Goal: Task Accomplishment & Management: Manage account settings

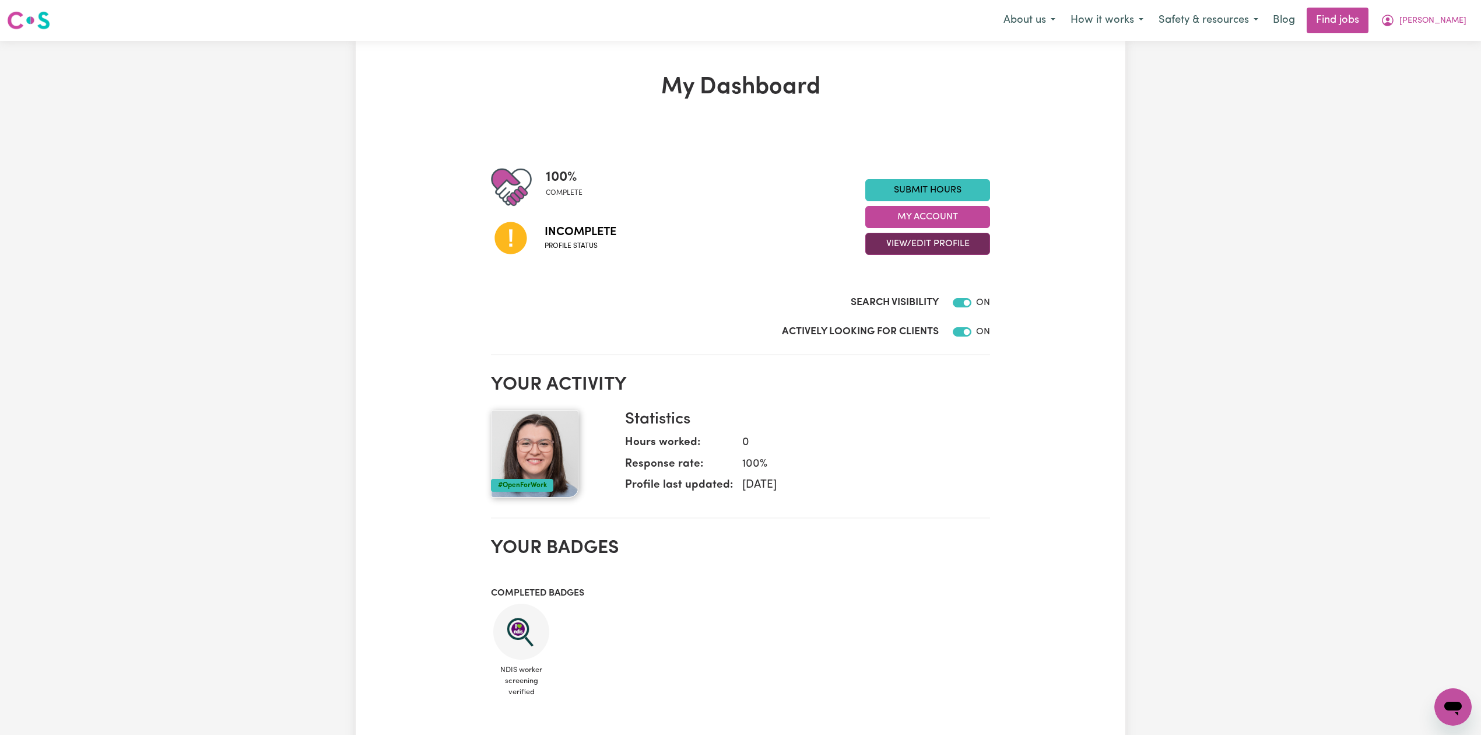
click at [865, 239] on button "View/Edit Profile" at bounding box center [927, 244] width 125 height 22
click at [885, 302] on link "Edit Profile" at bounding box center [920, 296] width 109 height 23
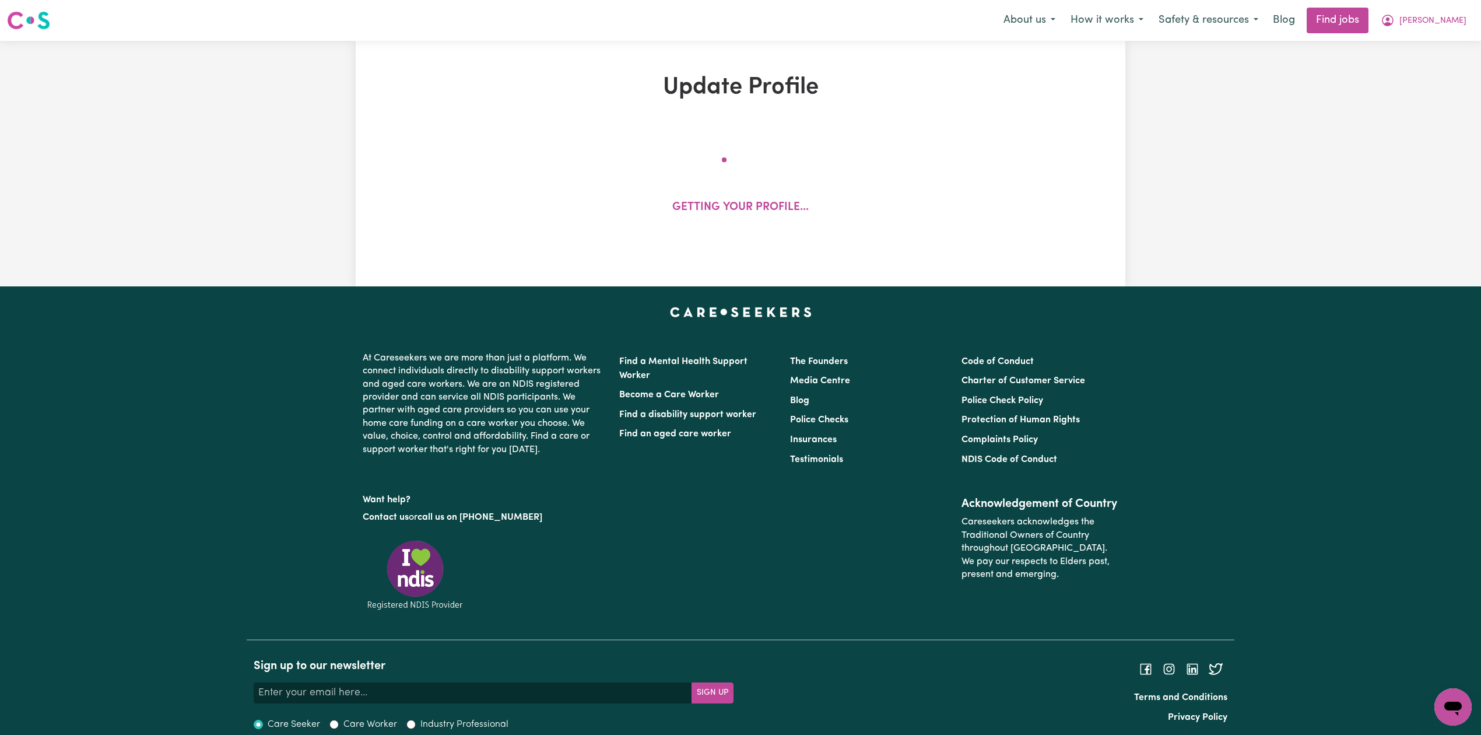
select select "[DEMOGRAPHIC_DATA]"
select select "[DEMOGRAPHIC_DATA] Citizen"
select select "Studying a healthcare related degree or qualification"
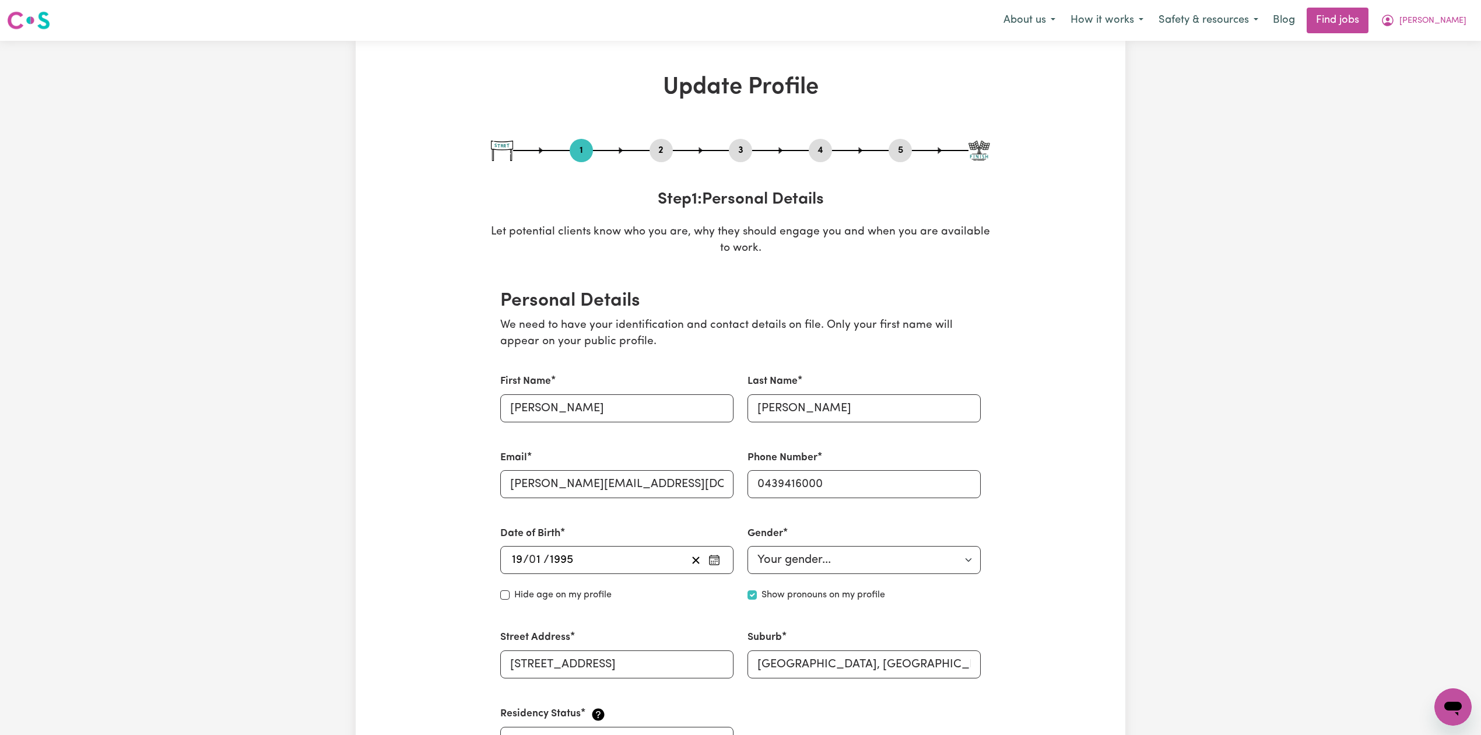
click at [665, 152] on button "2" at bounding box center [661, 150] width 23 height 15
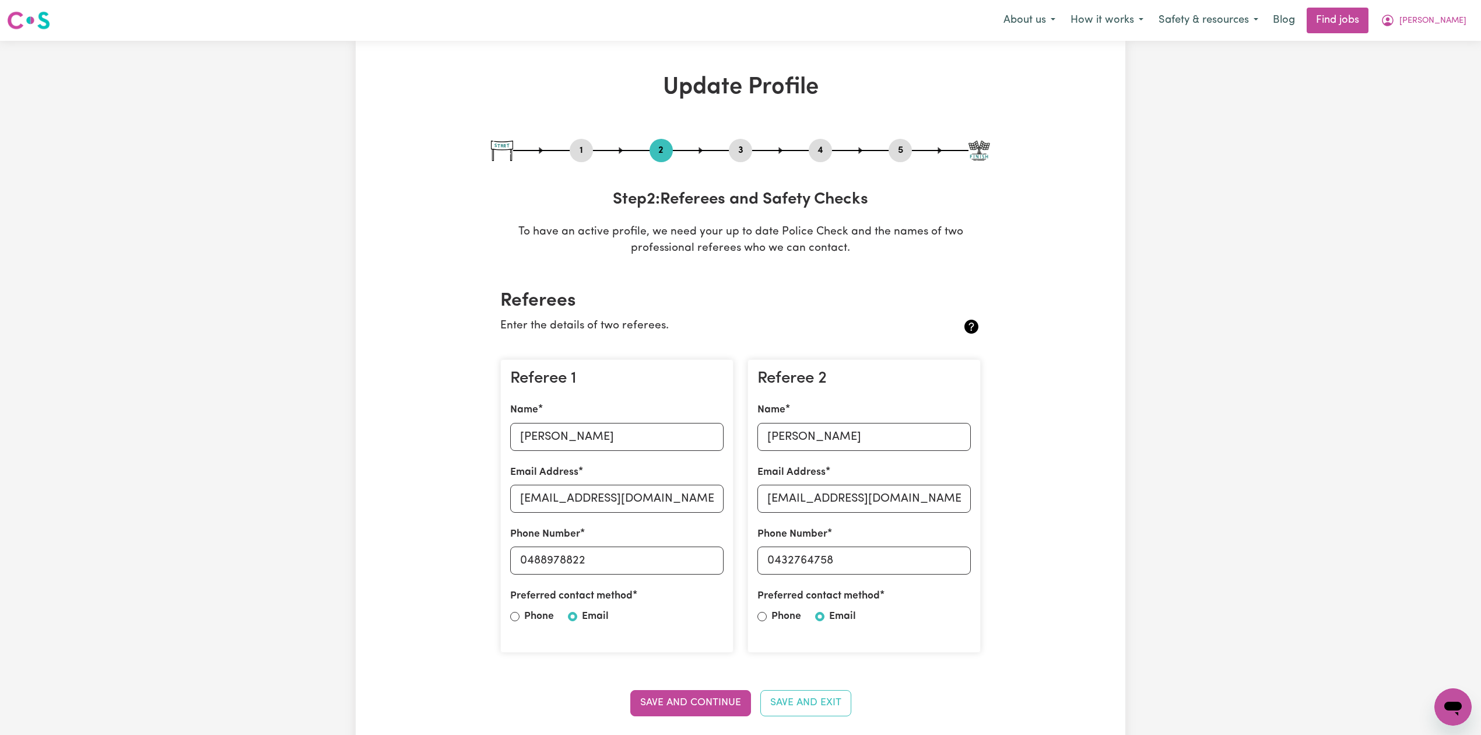
scroll to position [155, 0]
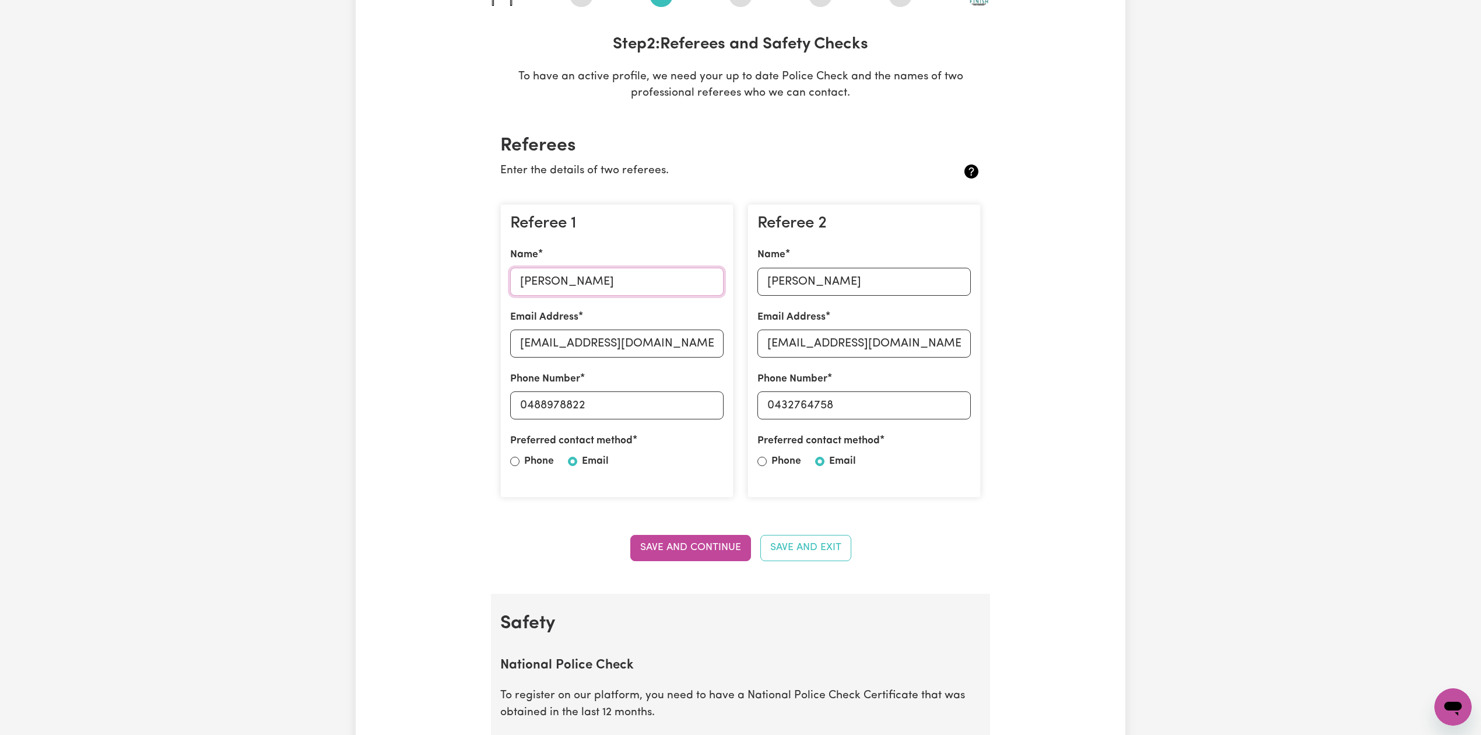
click at [563, 274] on input "[PERSON_NAME]" at bounding box center [616, 282] width 213 height 28
click at [575, 345] on input "[EMAIL_ADDRESS][DOMAIN_NAME]" at bounding box center [616, 344] width 213 height 28
drag, startPoint x: 526, startPoint y: 404, endPoint x: 654, endPoint y: 405, distance: 128.3
click at [654, 405] on input "0488978822" at bounding box center [616, 405] width 213 height 28
click at [868, 287] on input "[PERSON_NAME]" at bounding box center [864, 282] width 213 height 28
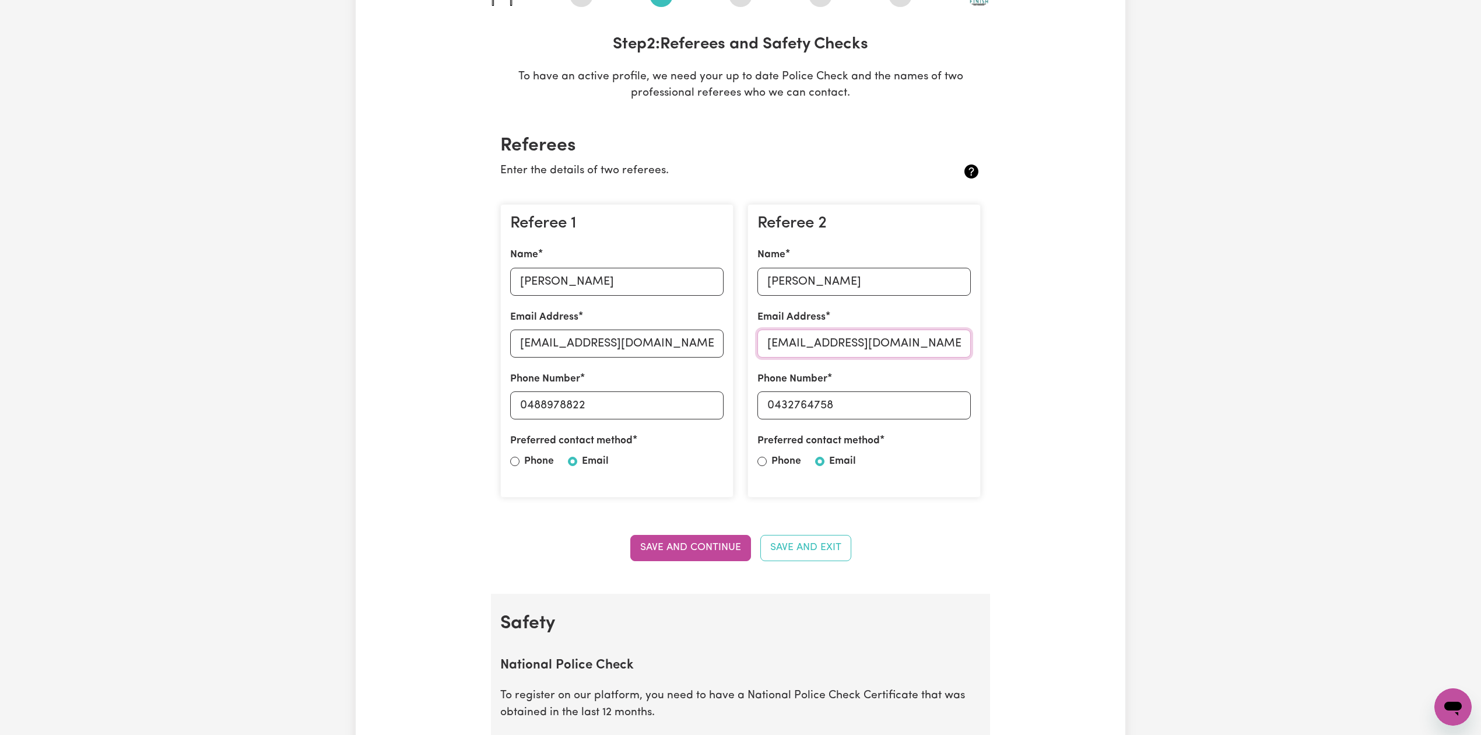
click at [822, 344] on input "[EMAIL_ADDRESS][DOMAIN_NAME]" at bounding box center [864, 344] width 213 height 28
drag, startPoint x: 777, startPoint y: 404, endPoint x: 932, endPoint y: 394, distance: 155.4
click at [932, 394] on input "0432764758" at bounding box center [864, 405] width 213 height 28
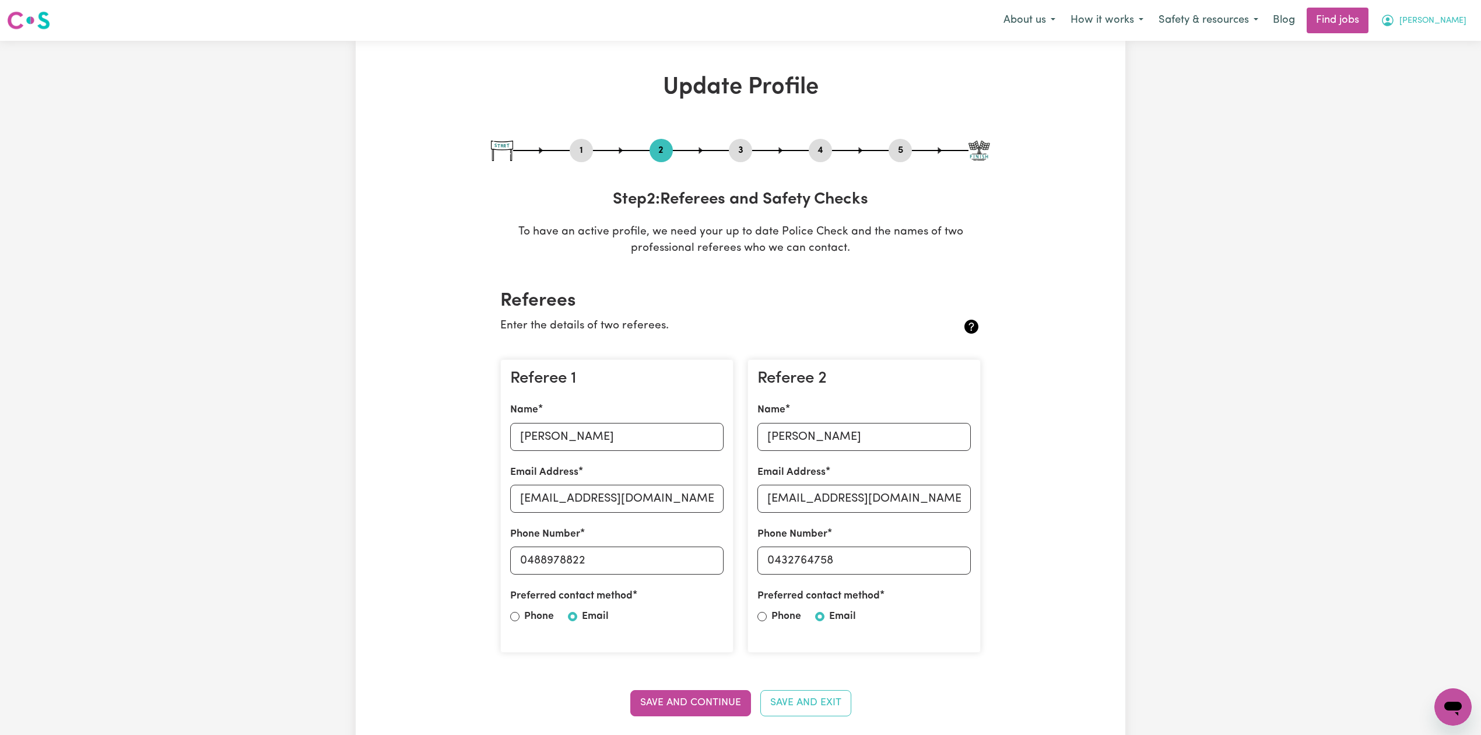
click at [1456, 12] on button "[PERSON_NAME]" at bounding box center [1423, 20] width 101 height 24
click at [1426, 73] on link "My Dashboard" at bounding box center [1428, 67] width 92 height 22
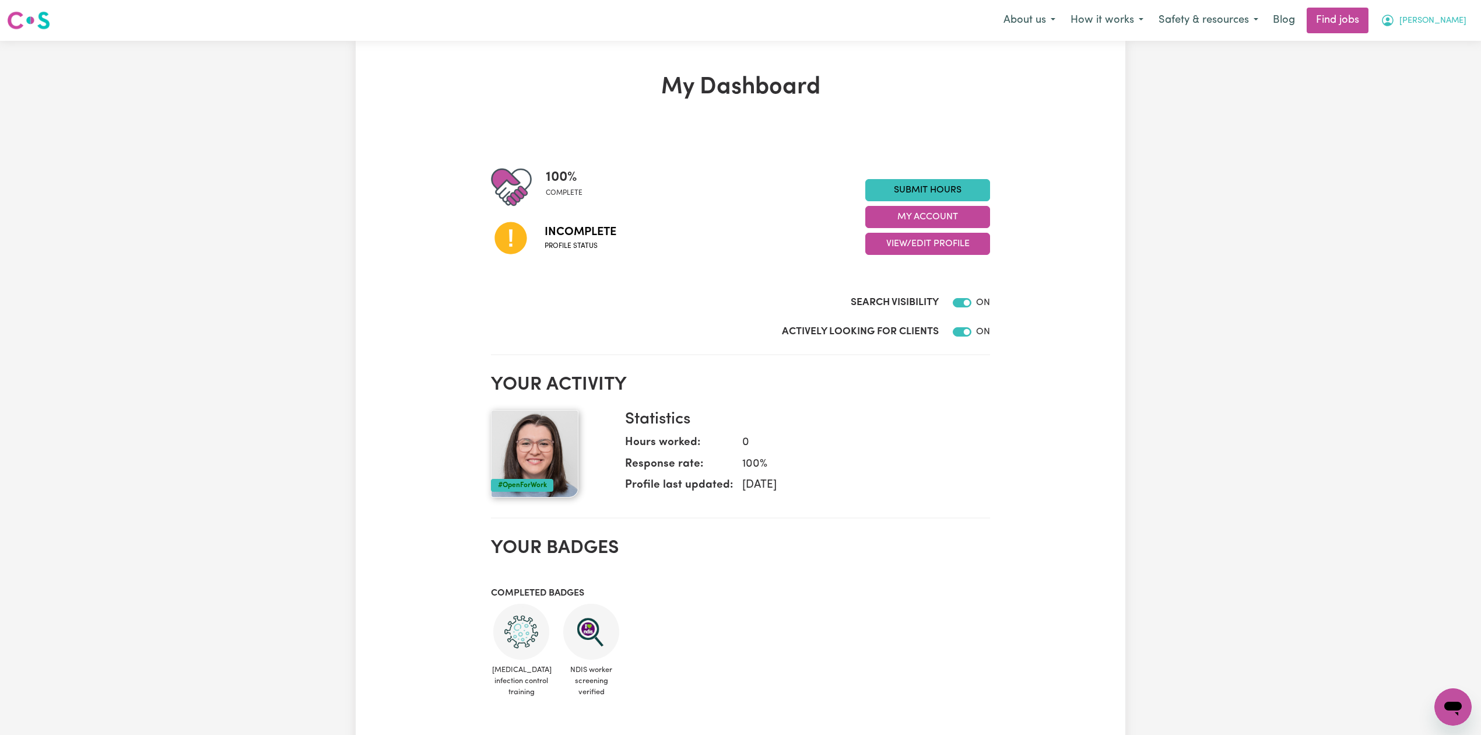
click at [1466, 26] on button "[PERSON_NAME]" at bounding box center [1423, 20] width 101 height 24
click at [1411, 85] on link "Logout" at bounding box center [1428, 89] width 92 height 22
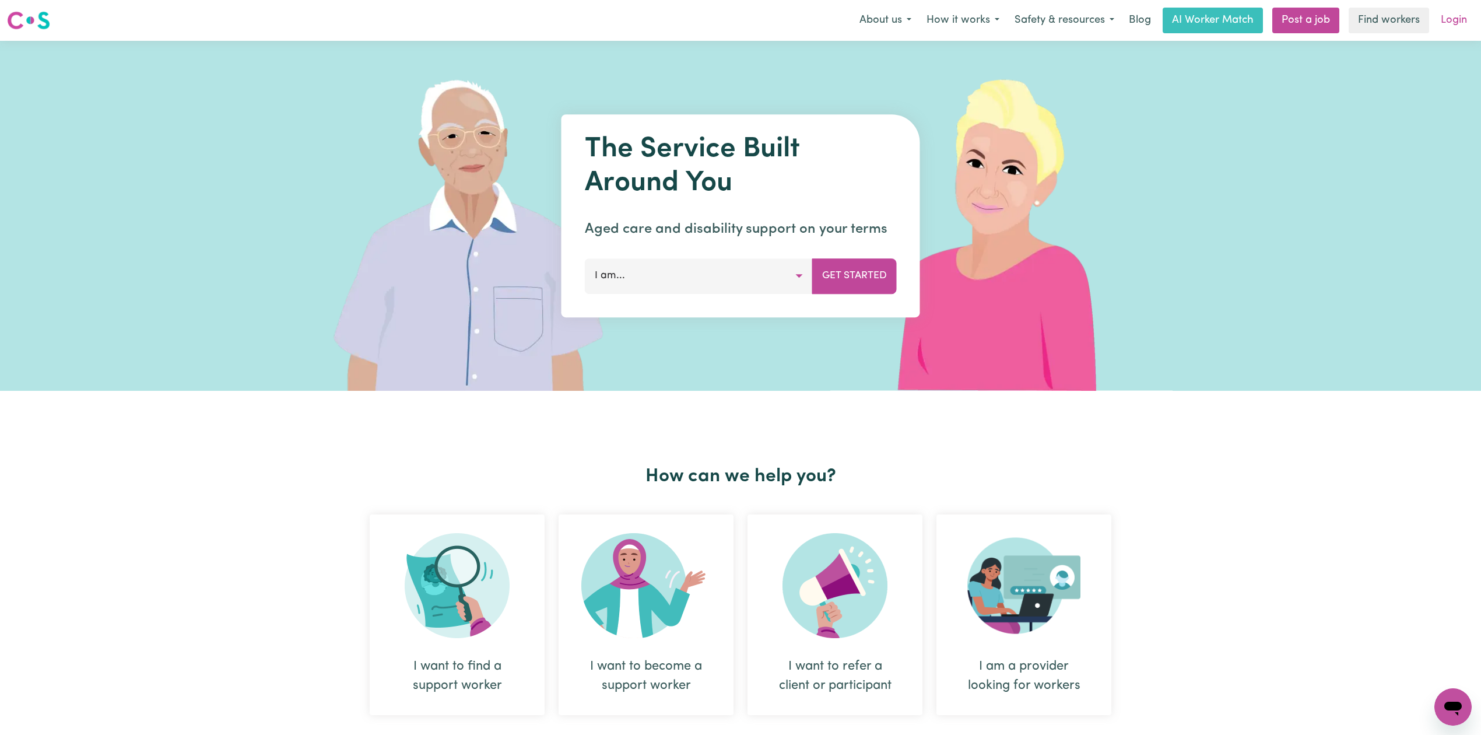
click at [1460, 24] on link "Login" at bounding box center [1454, 21] width 40 height 26
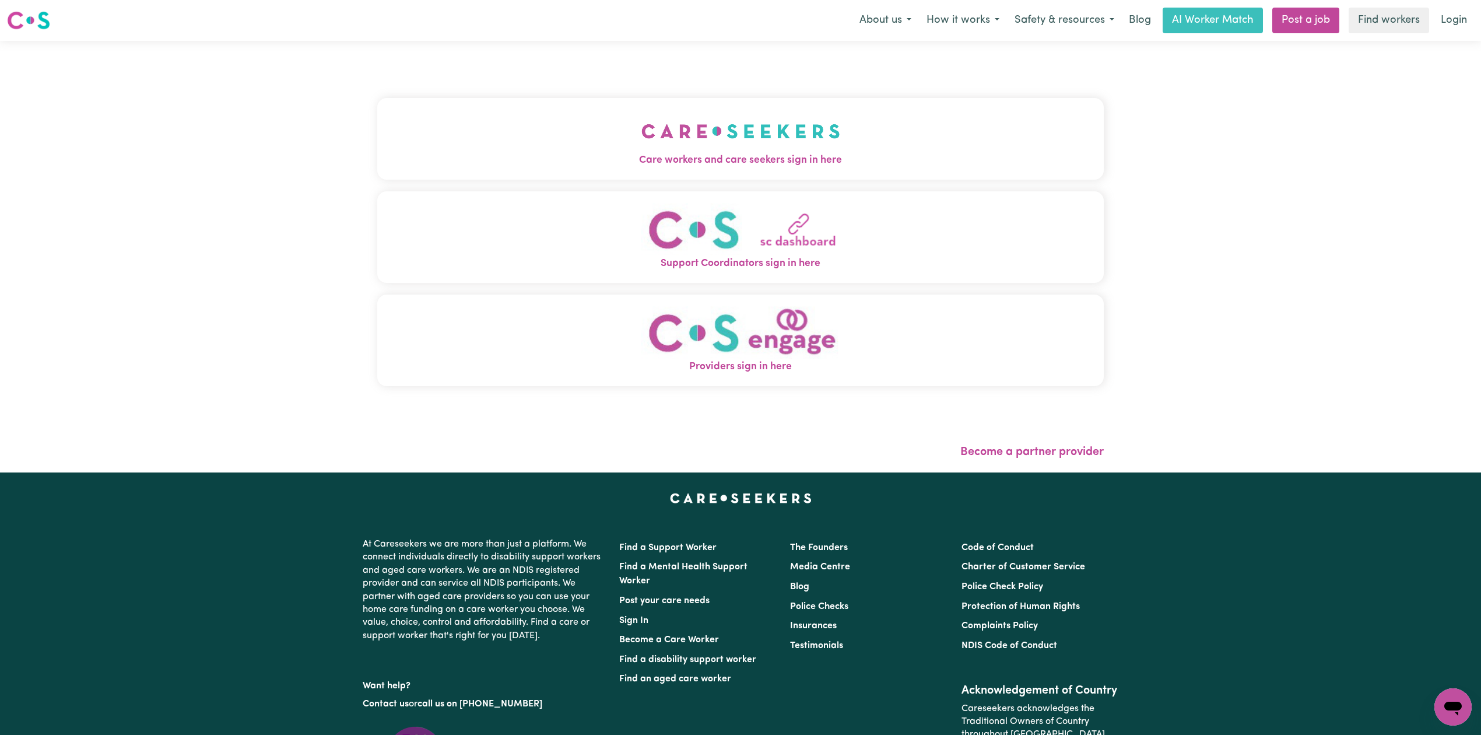
click at [699, 70] on div "Care workers and care seekers sign in here Support Coordinators sign in here Pr…" at bounding box center [740, 247] width 727 height 367
click at [607, 143] on button "Care workers and care seekers sign in here" at bounding box center [740, 139] width 727 height 82
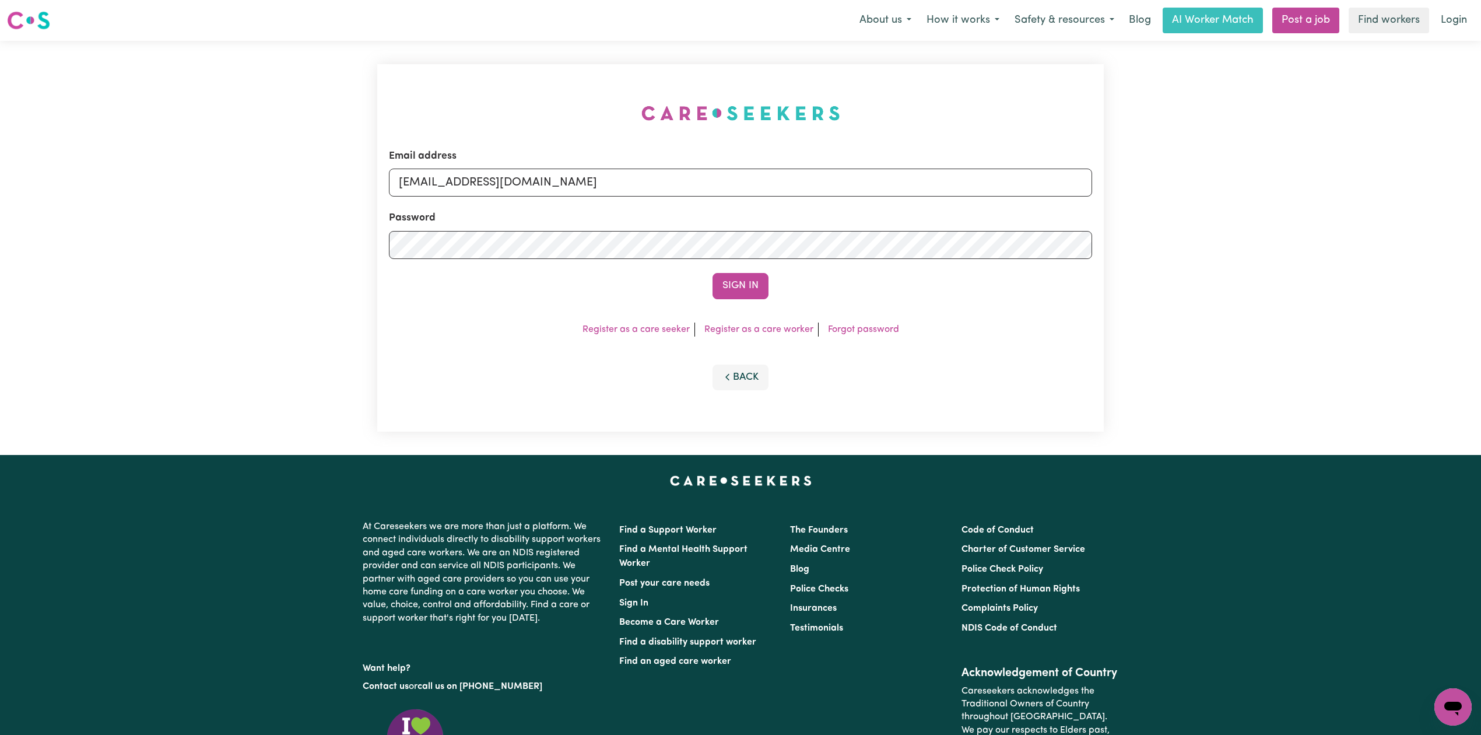
click at [609, 164] on div "Email address [EMAIL_ADDRESS][DOMAIN_NAME]" at bounding box center [740, 173] width 703 height 48
click at [561, 194] on input "[EMAIL_ADDRESS][DOMAIN_NAME]" at bounding box center [740, 183] width 703 height 28
drag, startPoint x: 458, startPoint y: 180, endPoint x: 774, endPoint y: 181, distance: 316.1
click at [774, 181] on input "Superuser~[EMAIL_ADDRESS][DOMAIN_NAME]" at bounding box center [740, 183] width 703 height 28
type input "Superuser~[EMAIL_ADDRESS][DOMAIN_NAME]"
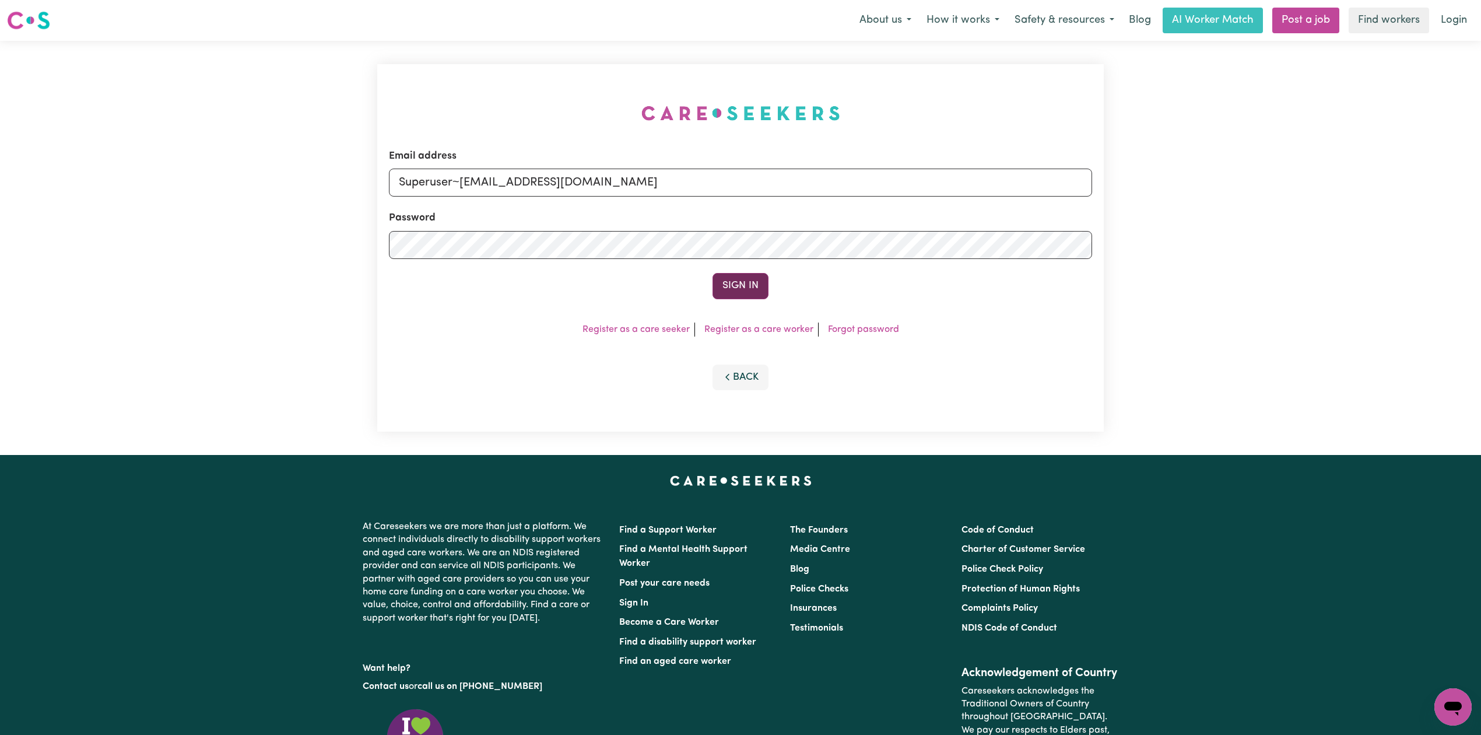
click at [730, 278] on button "Sign In" at bounding box center [741, 286] width 56 height 26
